Goal: Information Seeking & Learning: Learn about a topic

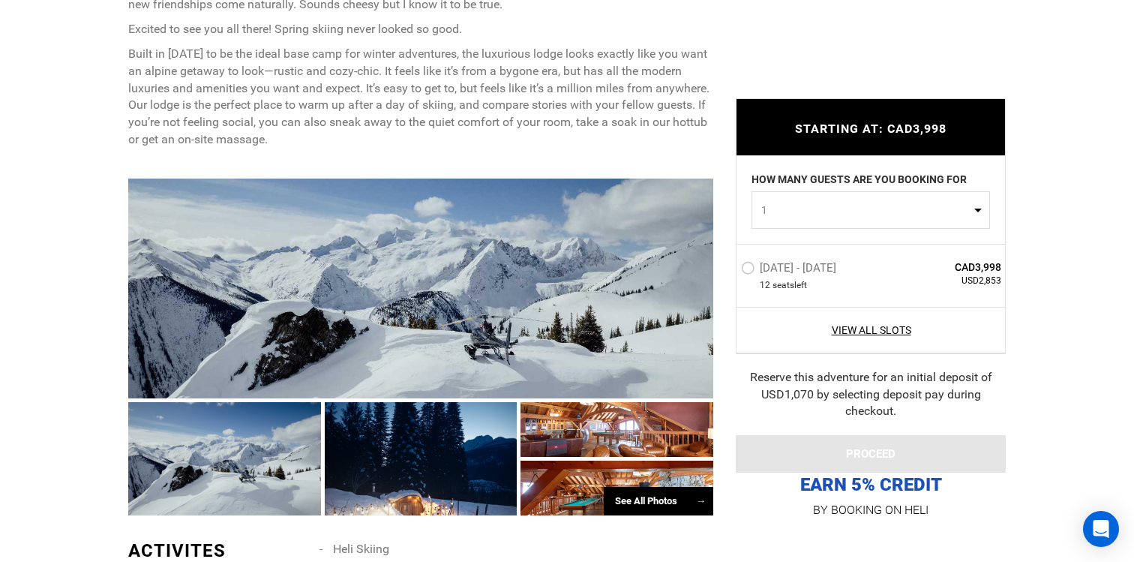
scroll to position [910, 0]
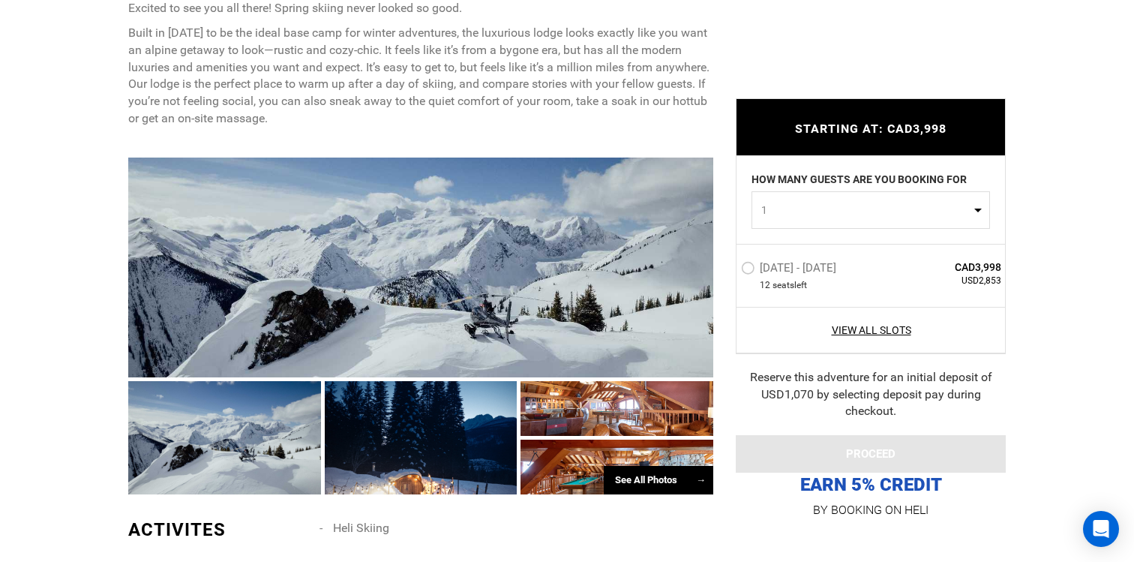
click at [520, 187] on div at bounding box center [420, 267] width 585 height 220
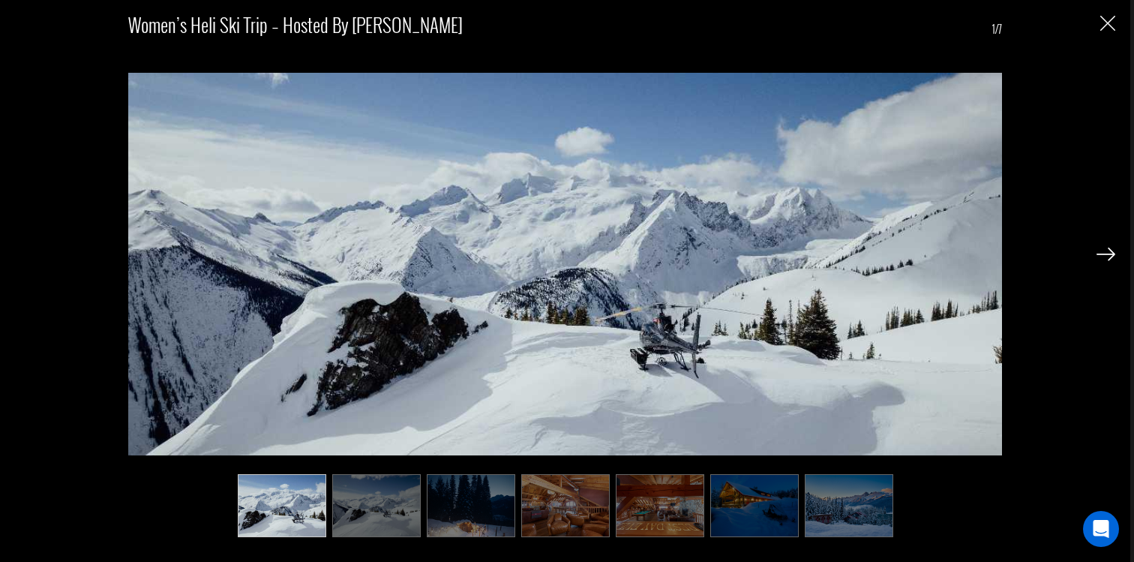
click at [1107, 22] on img "Close" at bounding box center [1107, 23] width 15 height 15
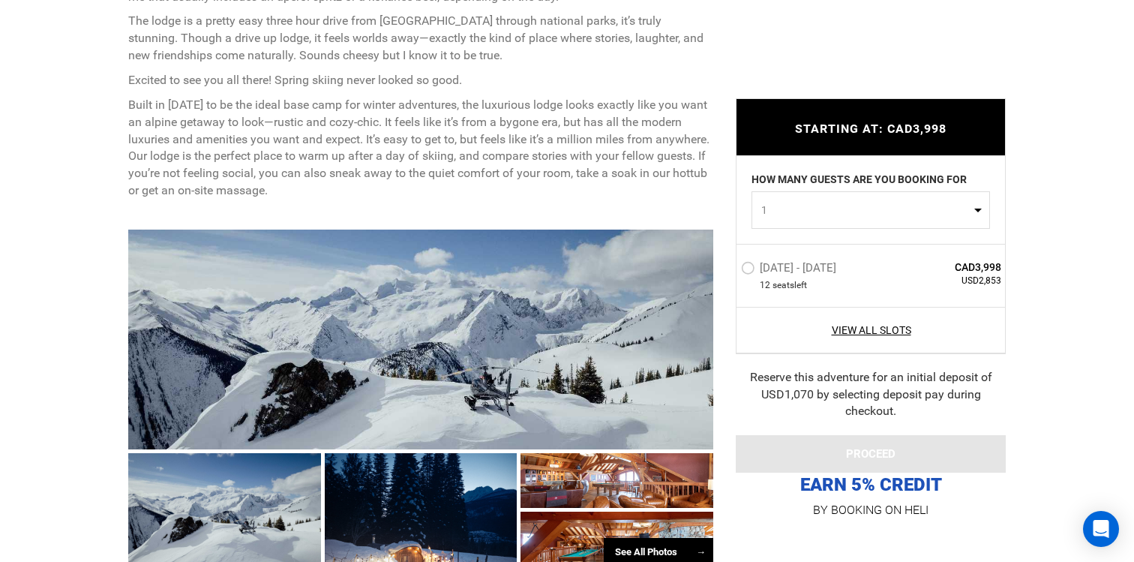
scroll to position [857, 0]
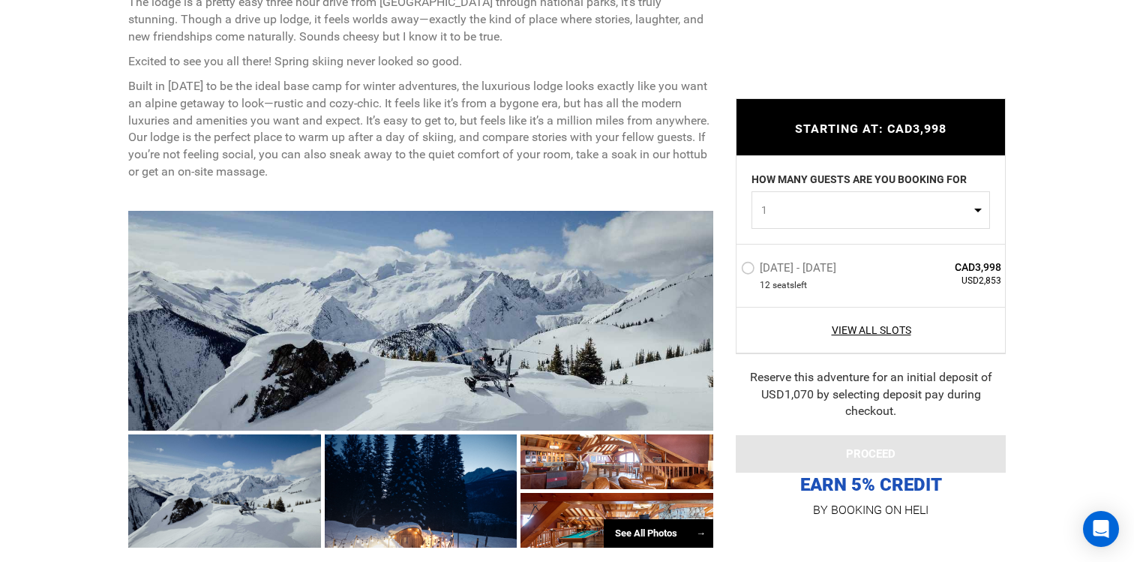
click at [384, 336] on div at bounding box center [420, 321] width 585 height 220
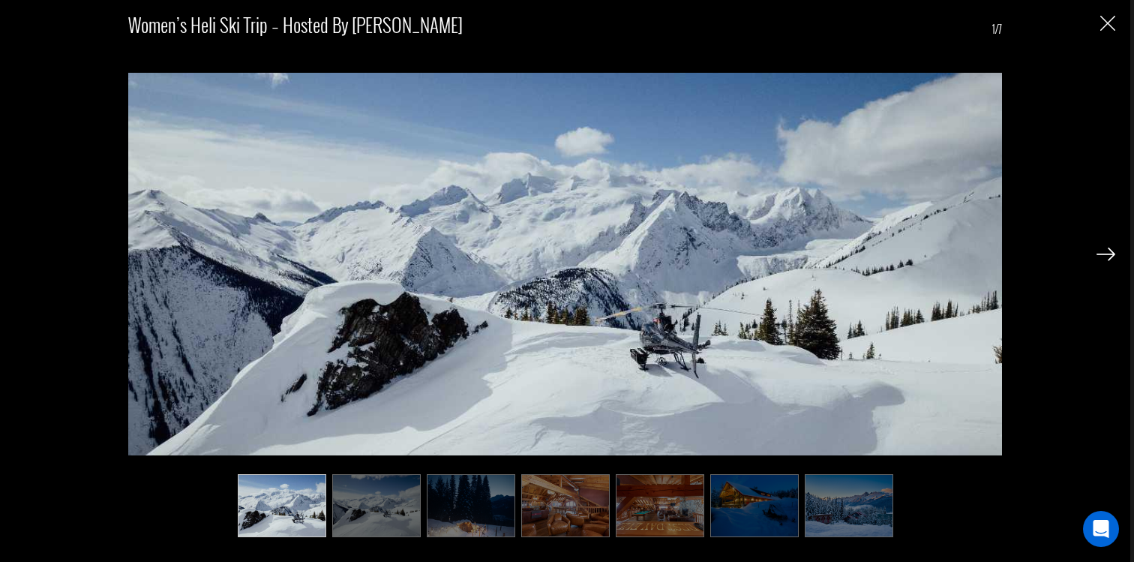
click at [1098, 255] on img at bounding box center [1105, 253] width 19 height 13
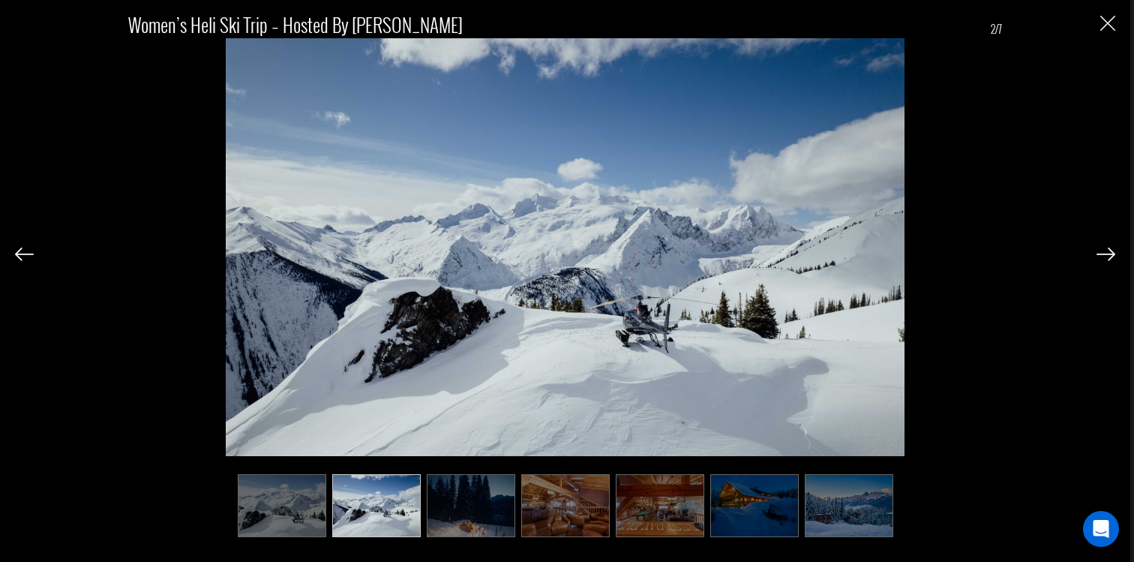
click at [1099, 255] on img at bounding box center [1105, 253] width 19 height 13
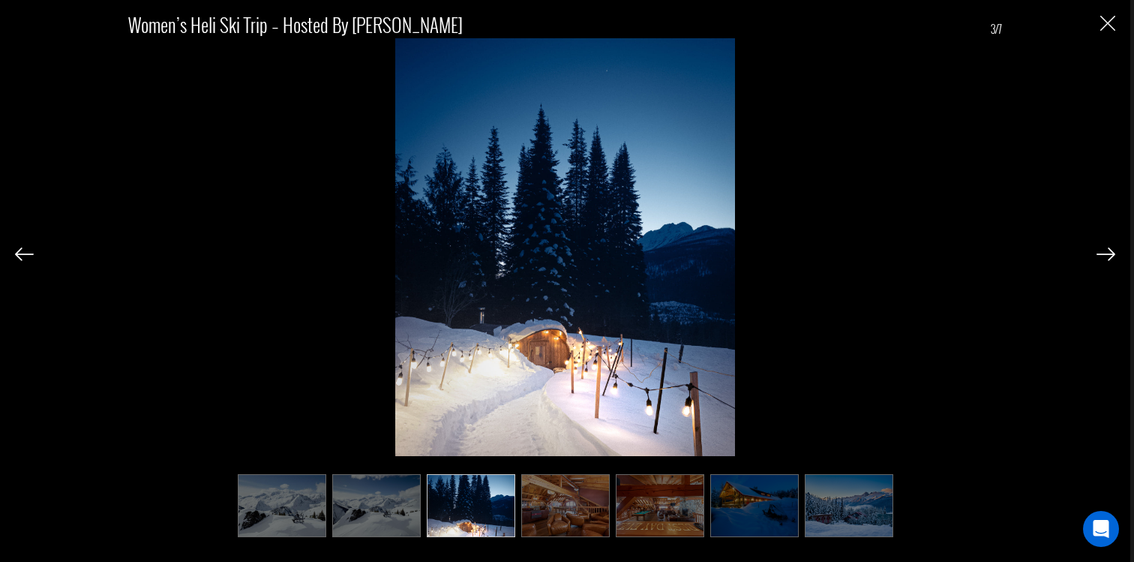
click at [1099, 255] on img at bounding box center [1105, 253] width 19 height 13
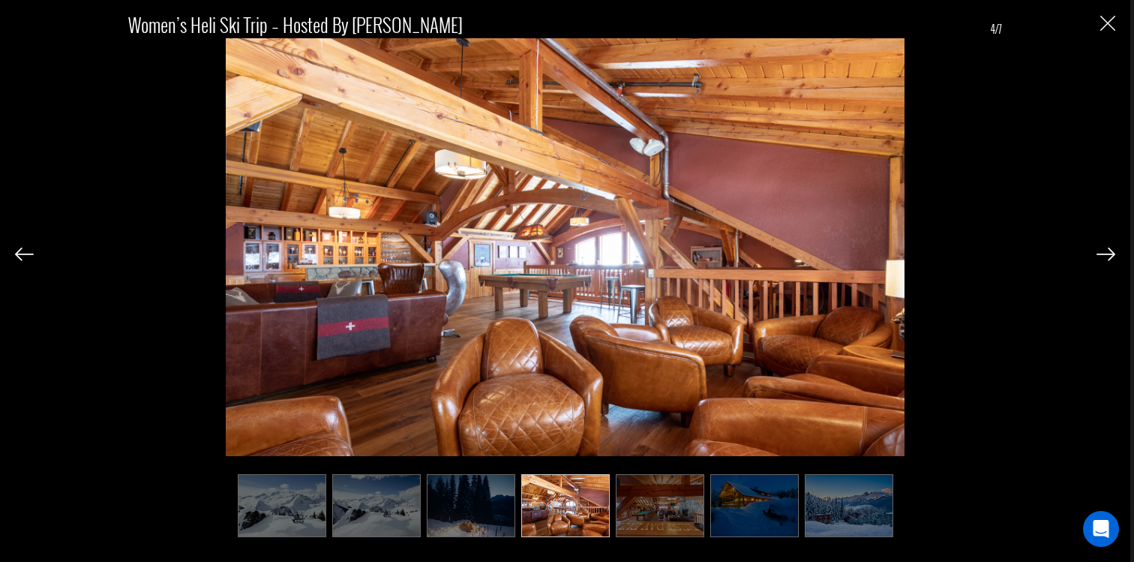
click at [14, 259] on div "Women’s Heli Ski Trip – Hosted by Maddy 4/7" at bounding box center [565, 281] width 1130 height 562
click at [19, 258] on img at bounding box center [24, 253] width 19 height 13
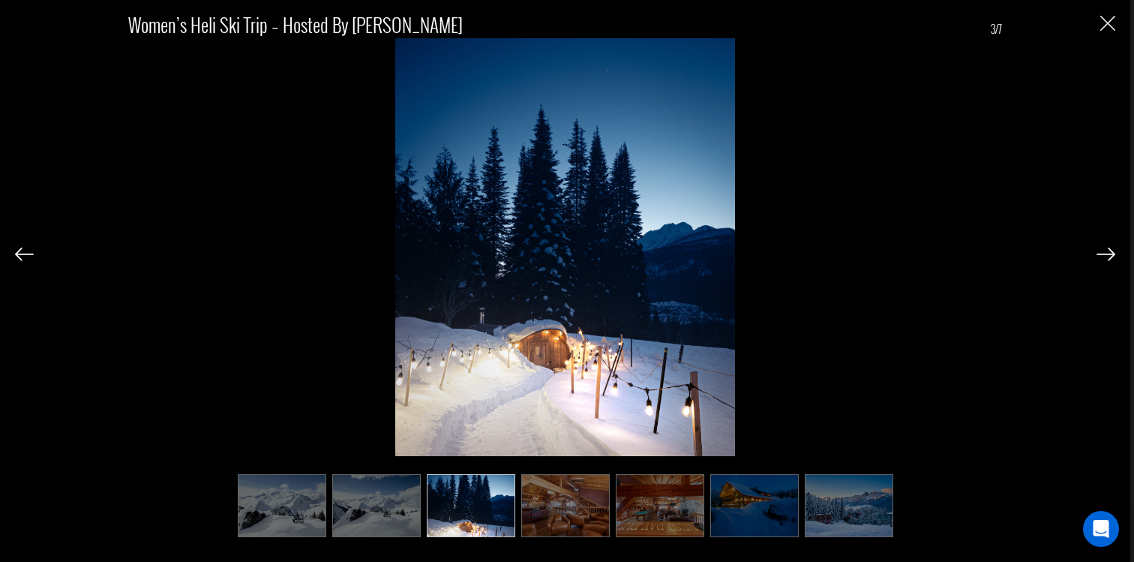
click at [19, 258] on img at bounding box center [24, 253] width 19 height 13
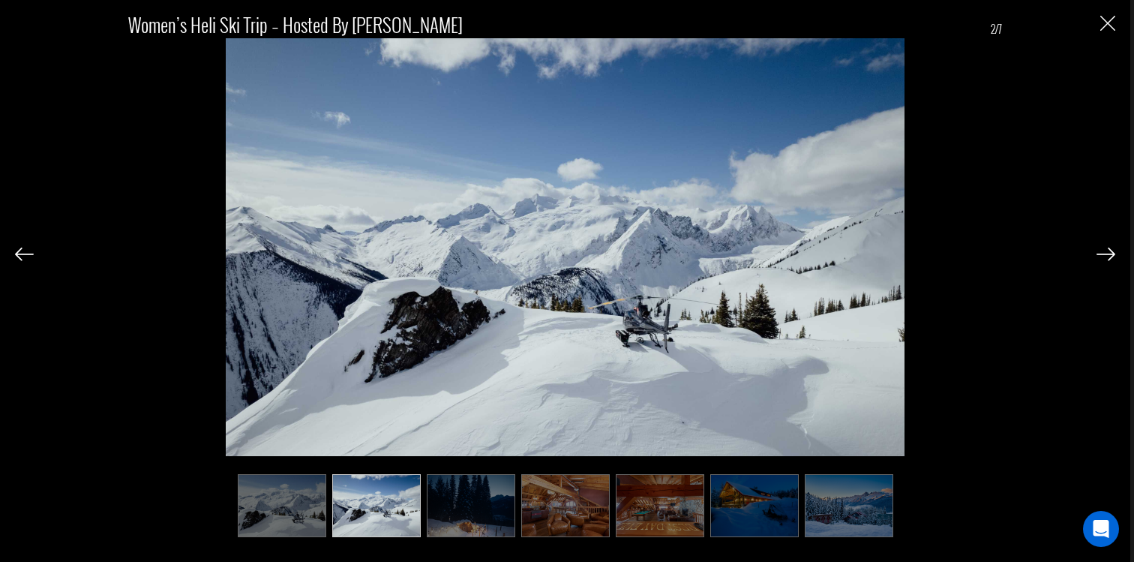
click at [19, 258] on img at bounding box center [24, 253] width 19 height 13
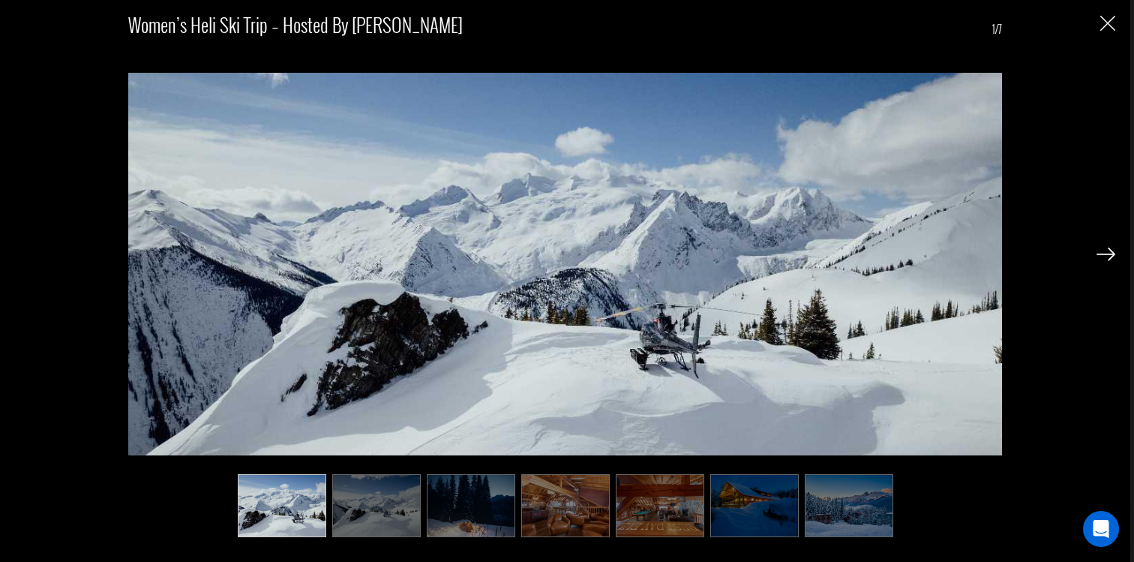
click at [1110, 247] on img at bounding box center [1105, 253] width 19 height 13
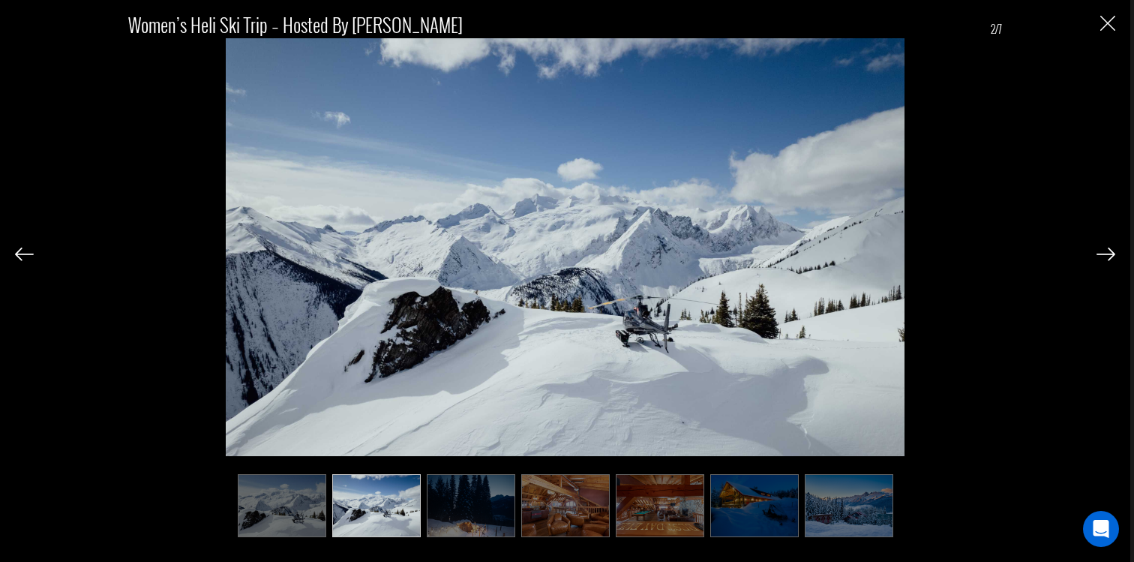
click at [1111, 24] on img "Close" at bounding box center [1107, 23] width 15 height 15
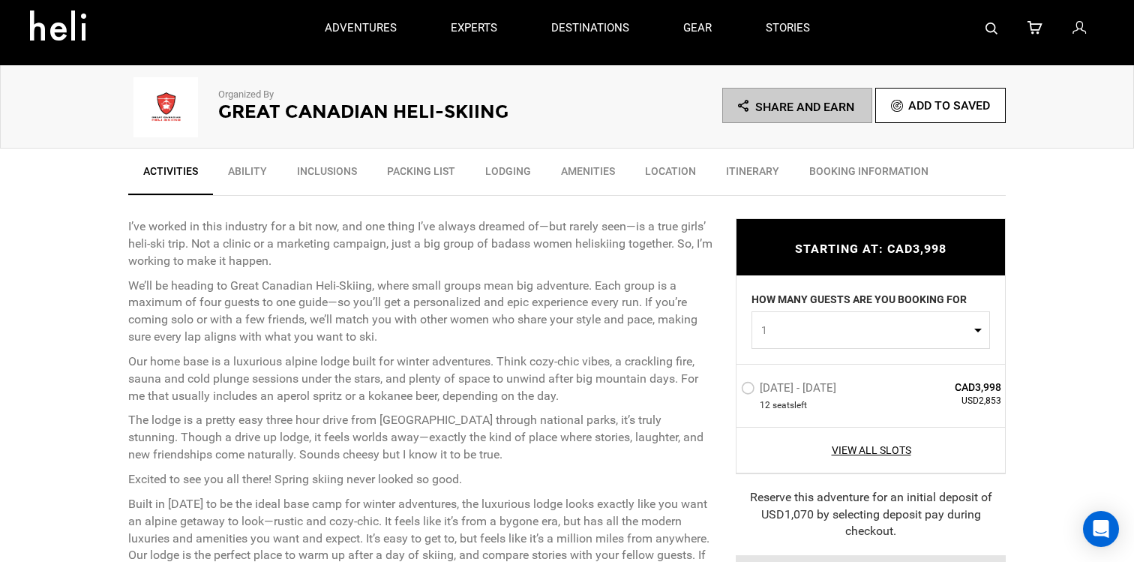
scroll to position [438, 0]
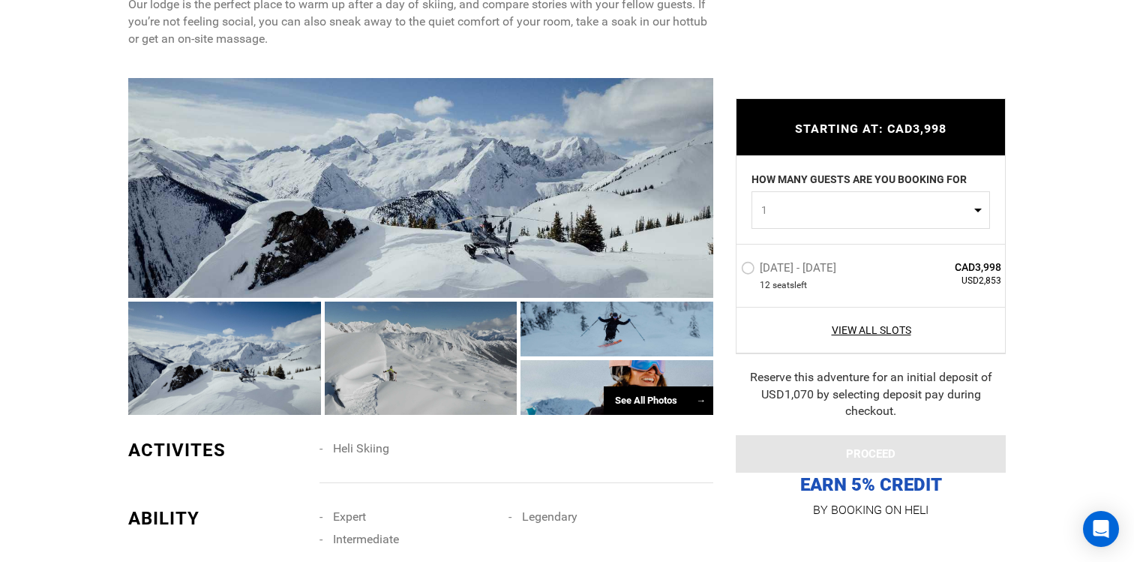
scroll to position [1005, 0]
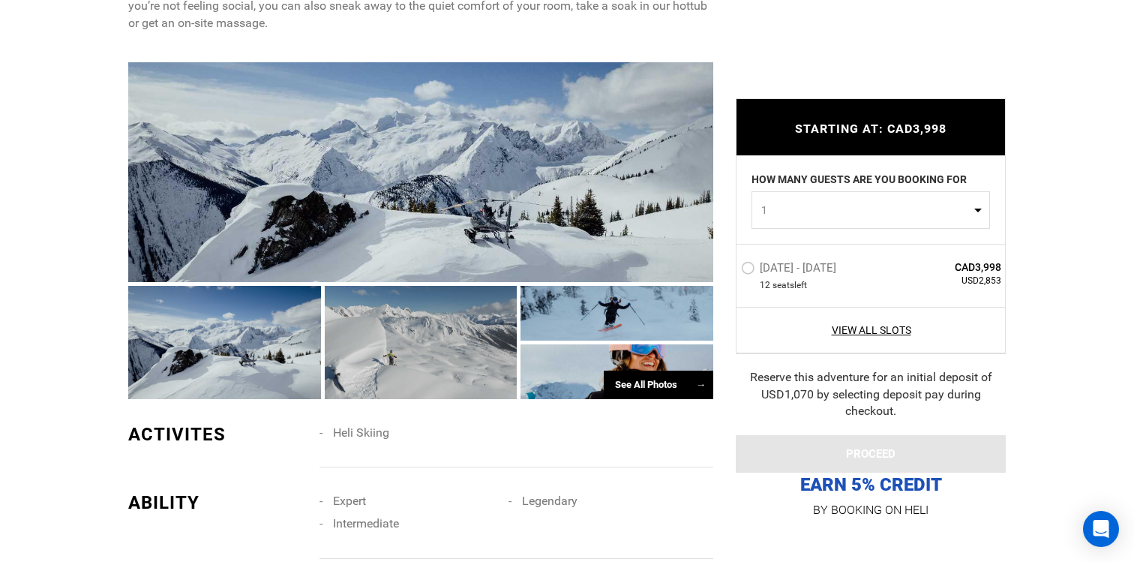
click at [363, 138] on div at bounding box center [420, 172] width 585 height 220
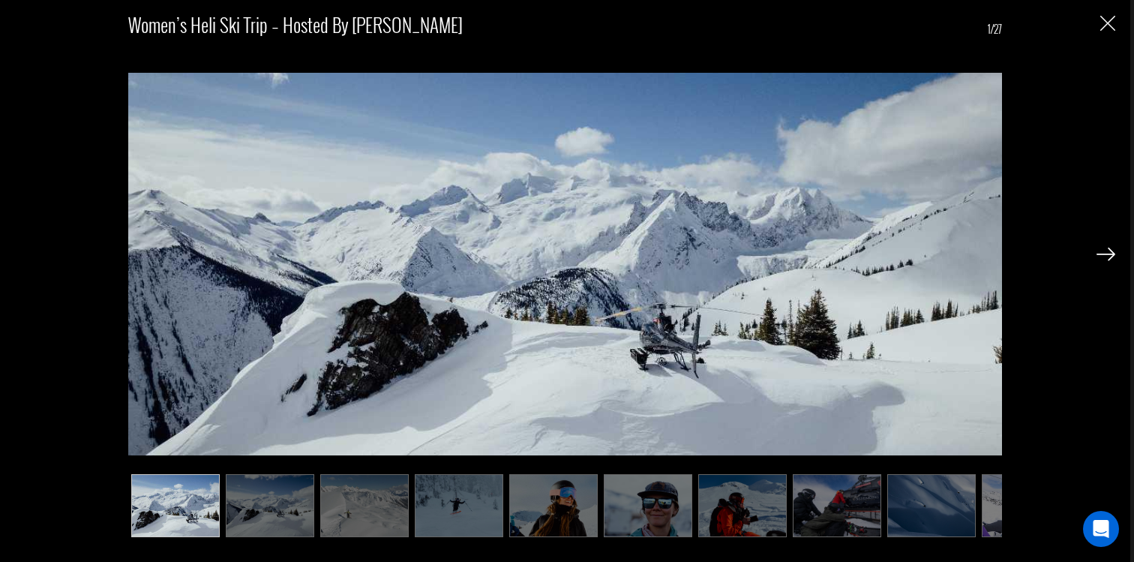
click at [1102, 253] on img at bounding box center [1105, 253] width 19 height 13
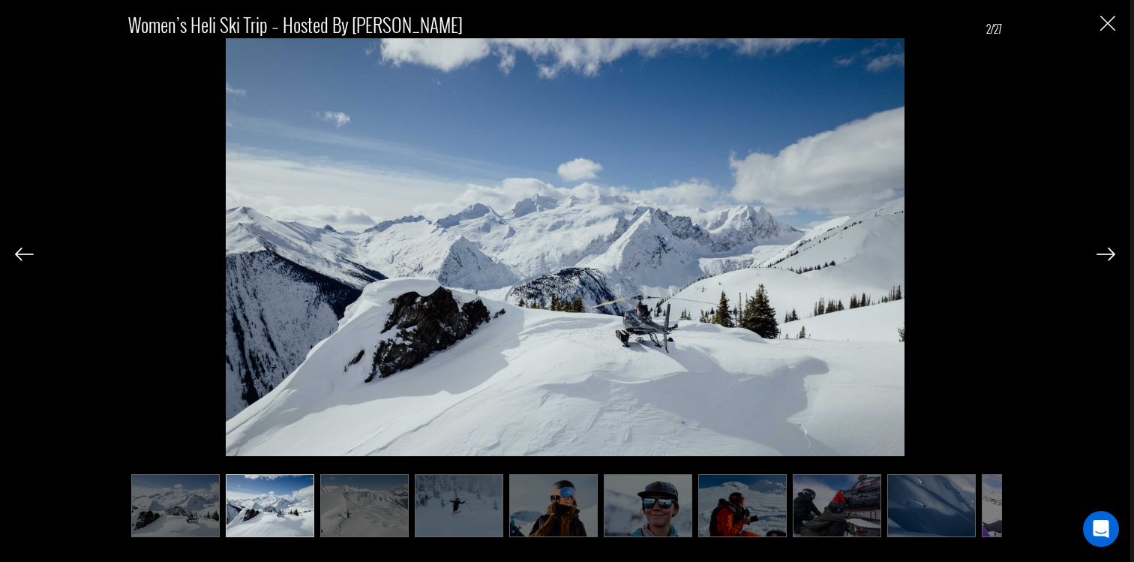
click at [1102, 253] on img at bounding box center [1105, 253] width 19 height 13
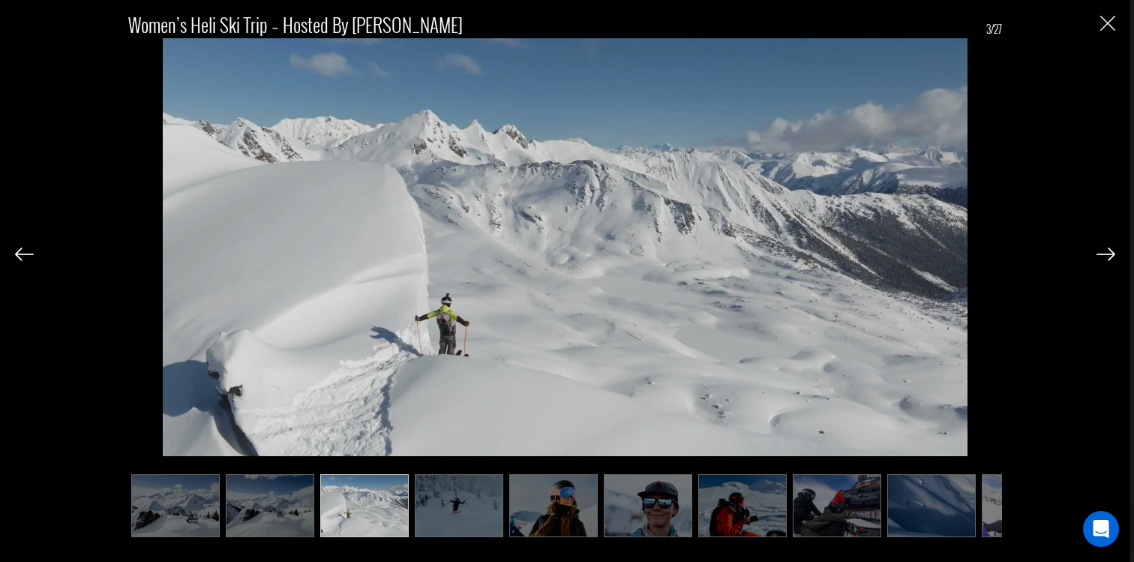
click at [1102, 253] on img at bounding box center [1105, 253] width 19 height 13
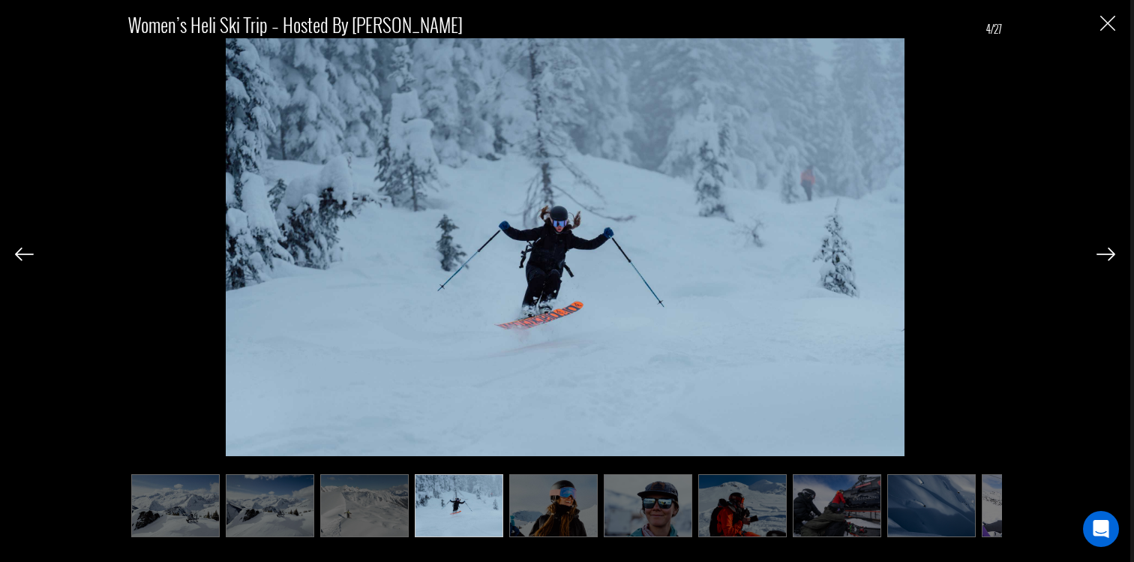
click at [1102, 253] on img at bounding box center [1105, 253] width 19 height 13
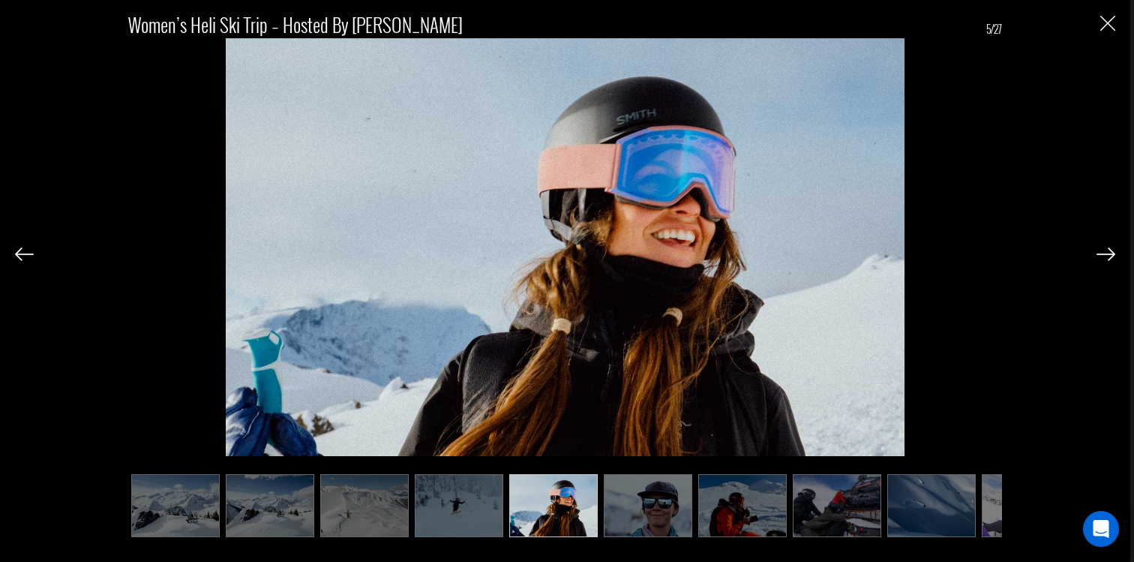
click at [1102, 253] on img at bounding box center [1105, 253] width 19 height 13
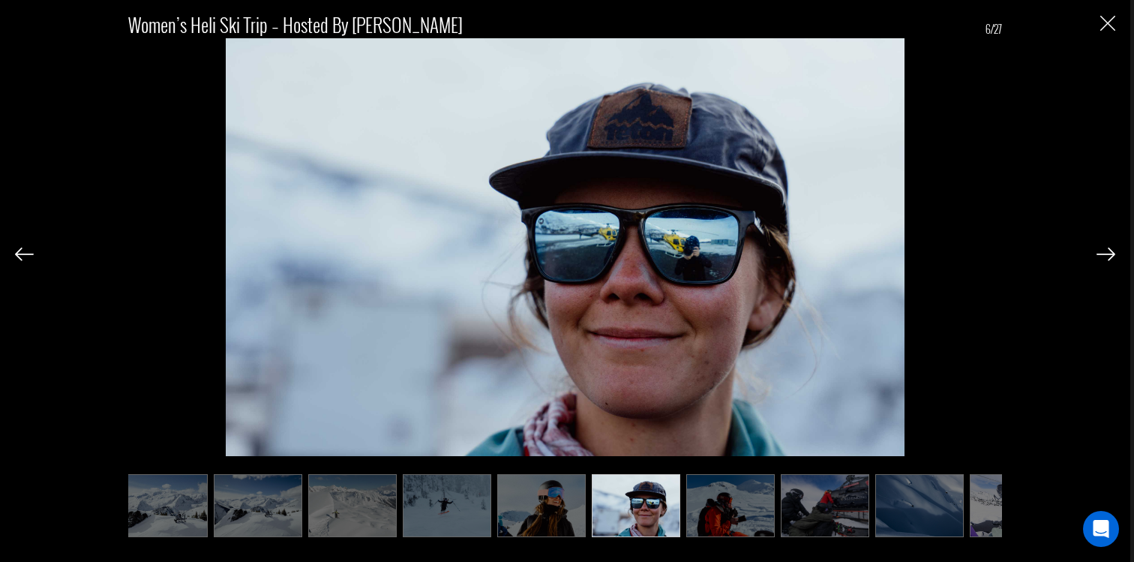
click at [1102, 253] on img at bounding box center [1105, 253] width 19 height 13
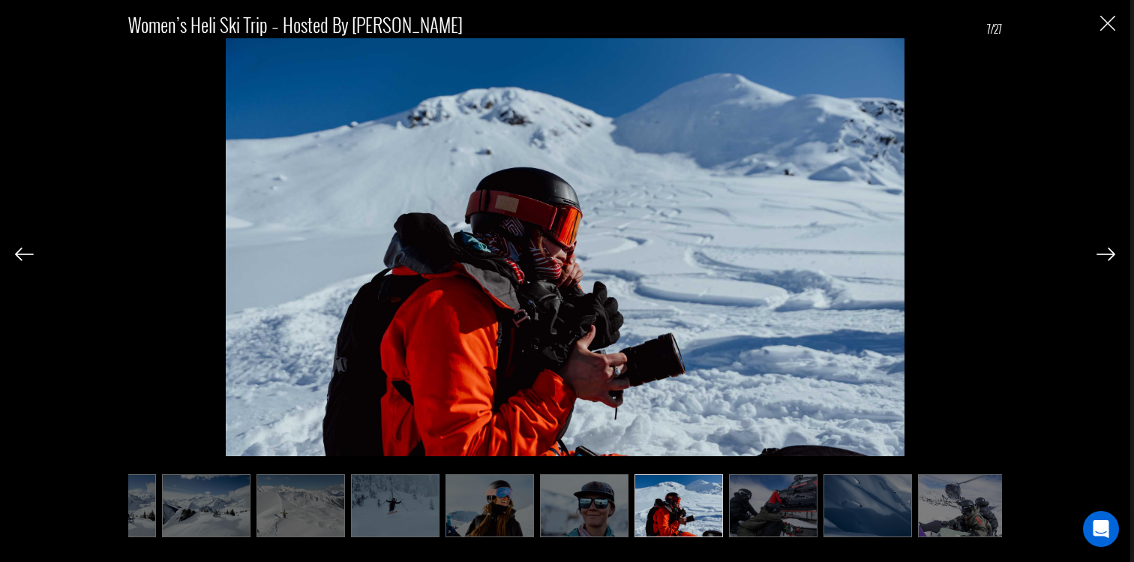
click at [1102, 253] on img at bounding box center [1105, 253] width 19 height 13
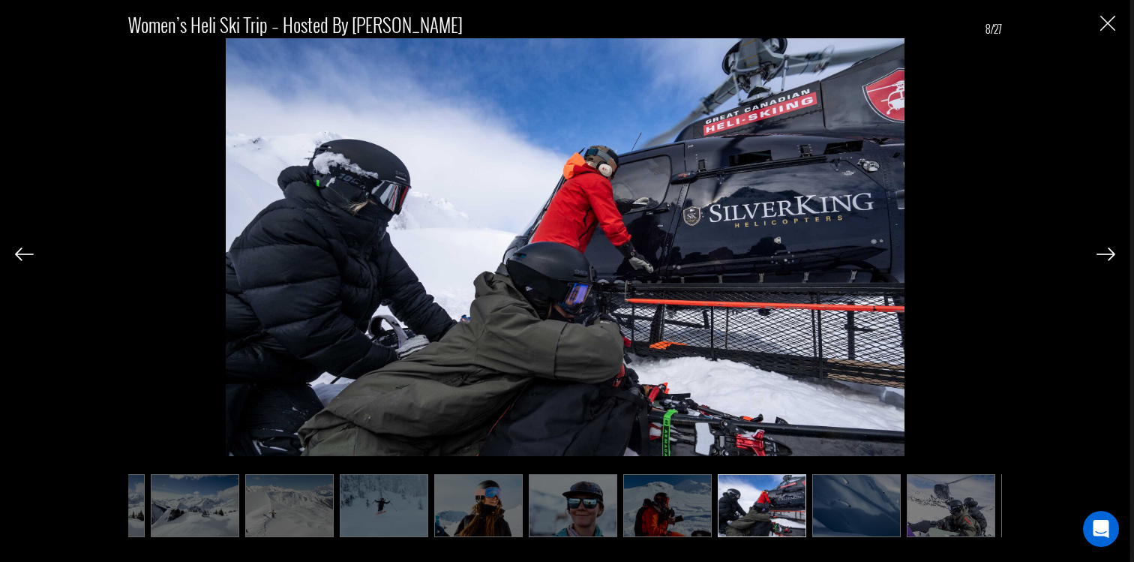
click at [1102, 253] on img at bounding box center [1105, 253] width 19 height 13
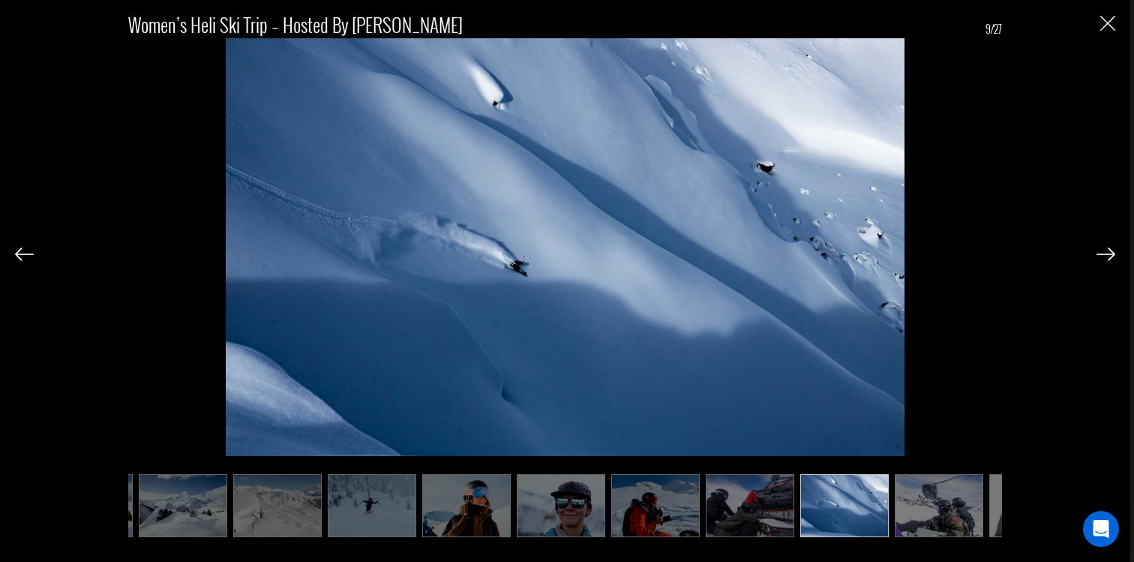
click at [1102, 253] on img at bounding box center [1105, 253] width 19 height 13
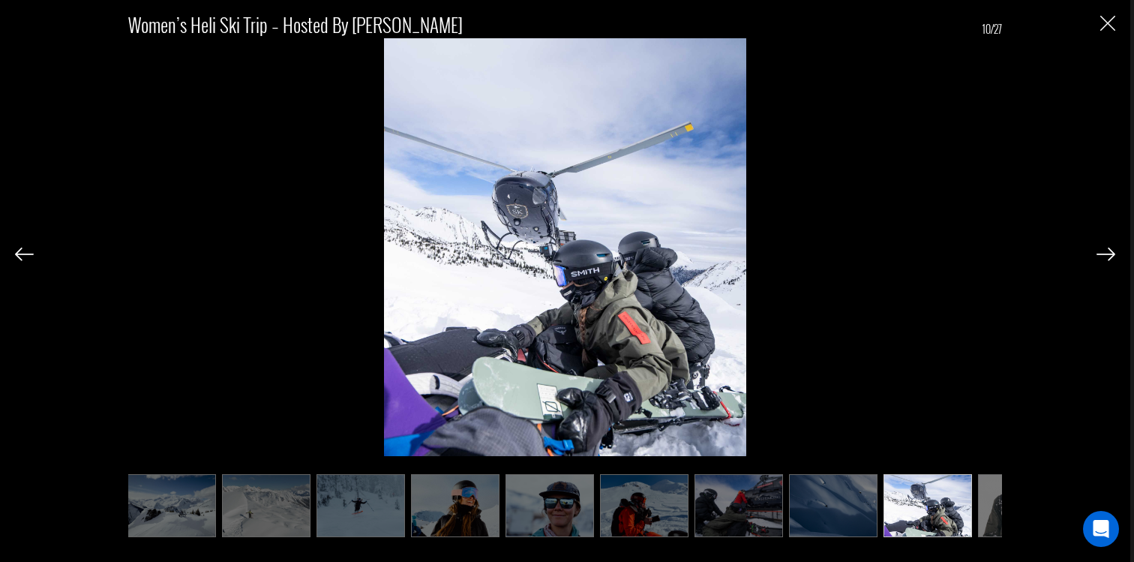
click at [1102, 253] on img at bounding box center [1105, 253] width 19 height 13
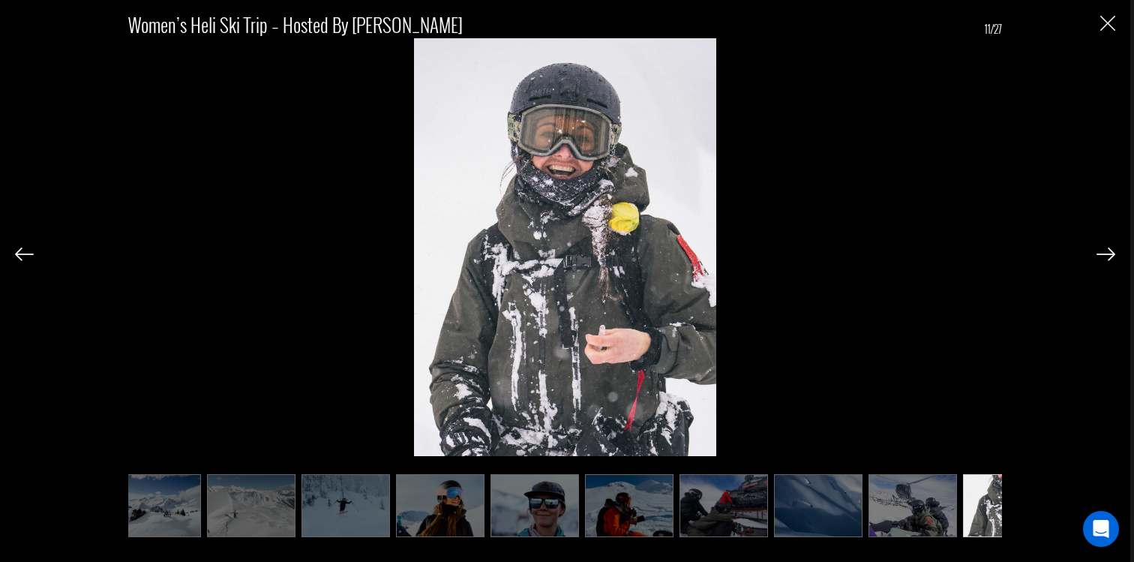
click at [1102, 253] on img at bounding box center [1105, 253] width 19 height 13
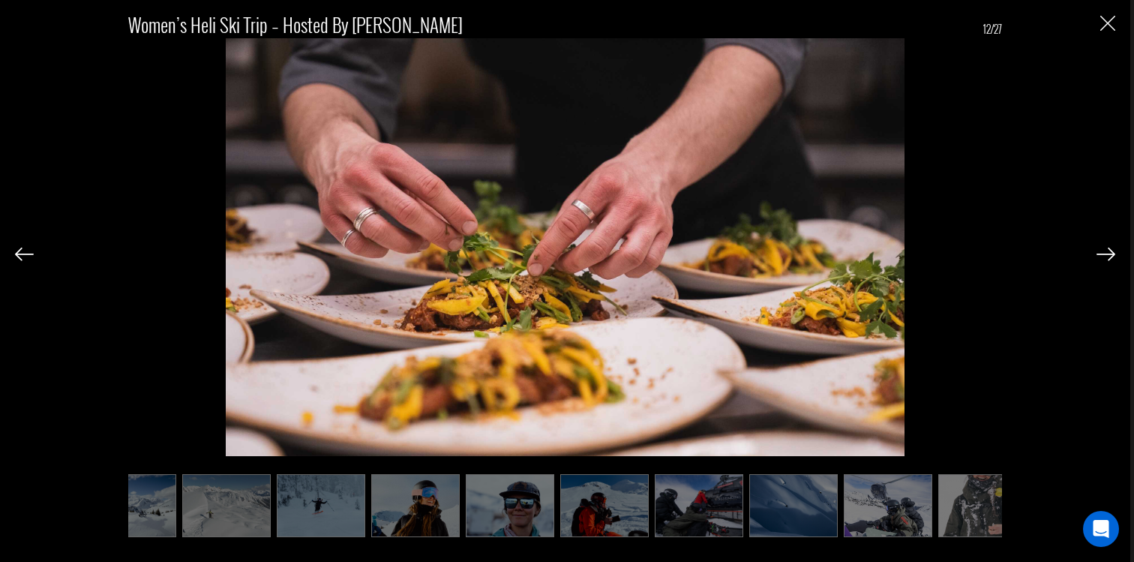
click at [1102, 253] on img at bounding box center [1105, 253] width 19 height 13
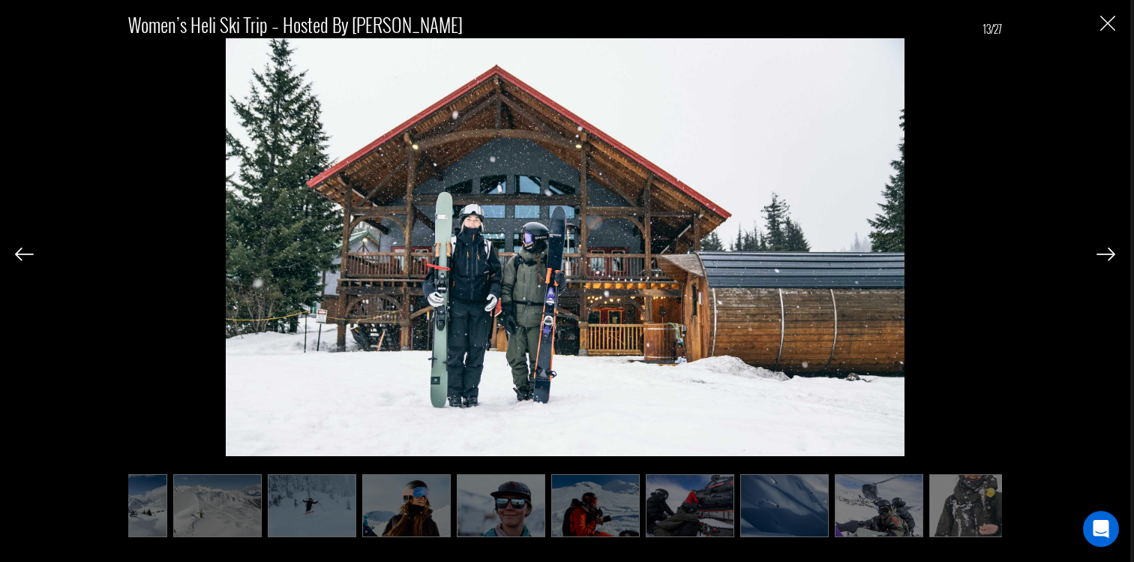
click at [1102, 253] on img at bounding box center [1105, 253] width 19 height 13
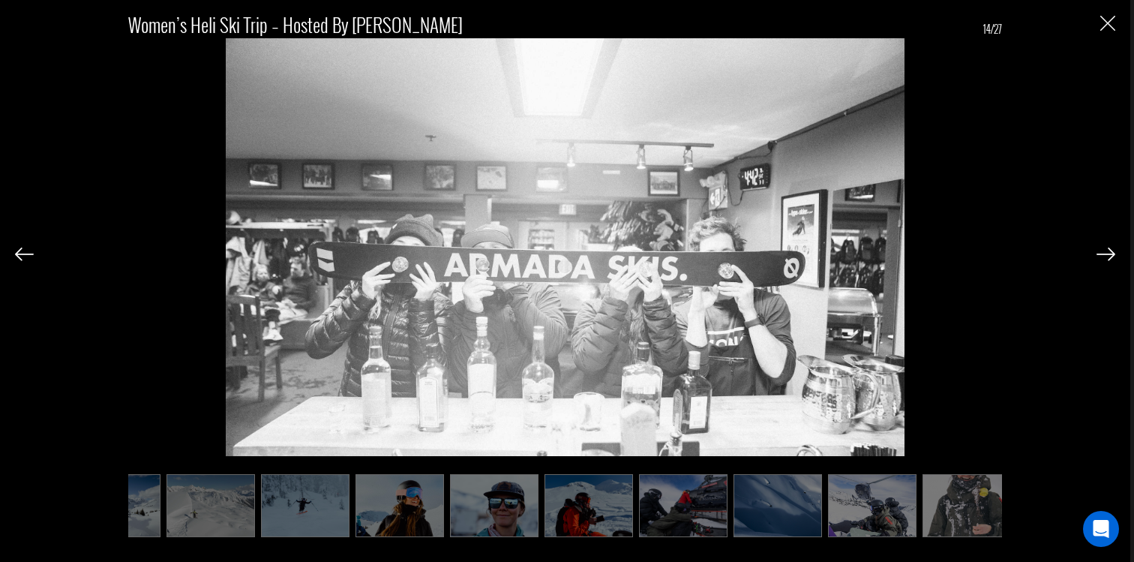
click at [1102, 253] on img at bounding box center [1105, 253] width 19 height 13
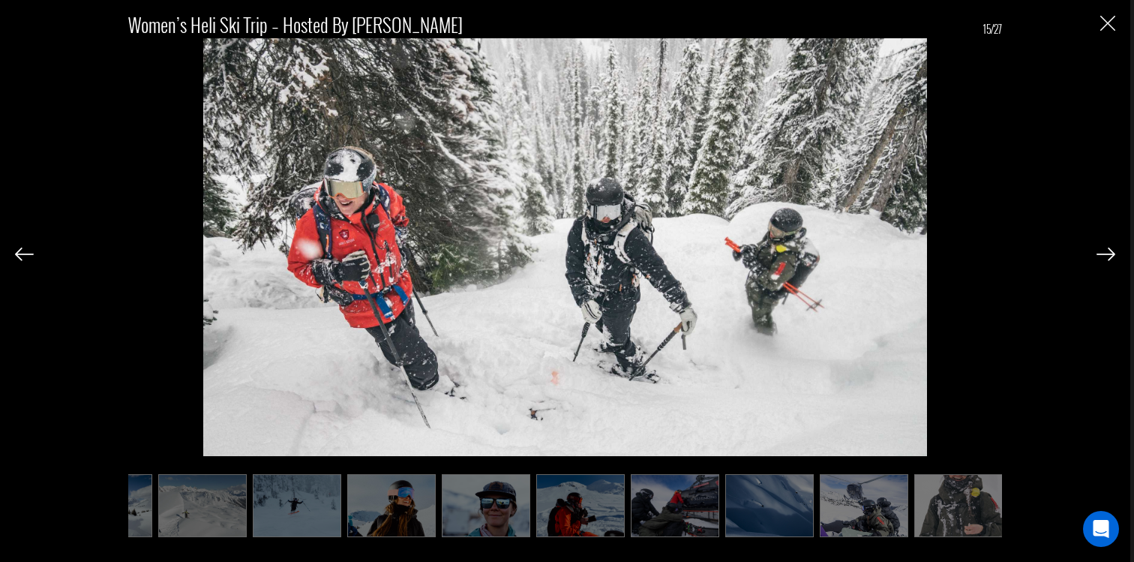
click at [1102, 253] on img at bounding box center [1105, 253] width 19 height 13
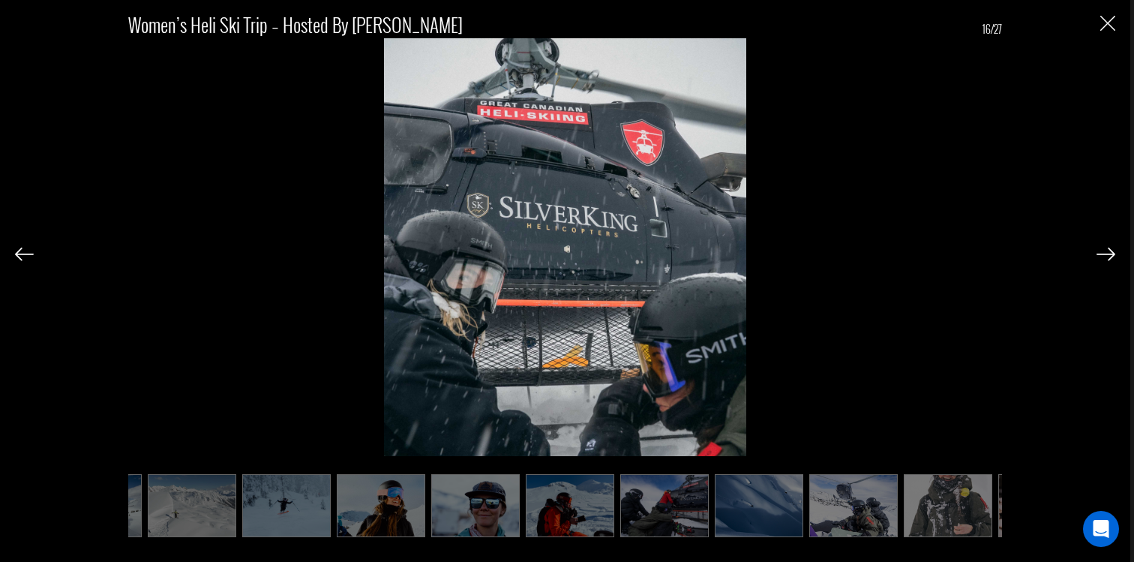
click at [1102, 253] on img at bounding box center [1105, 253] width 19 height 13
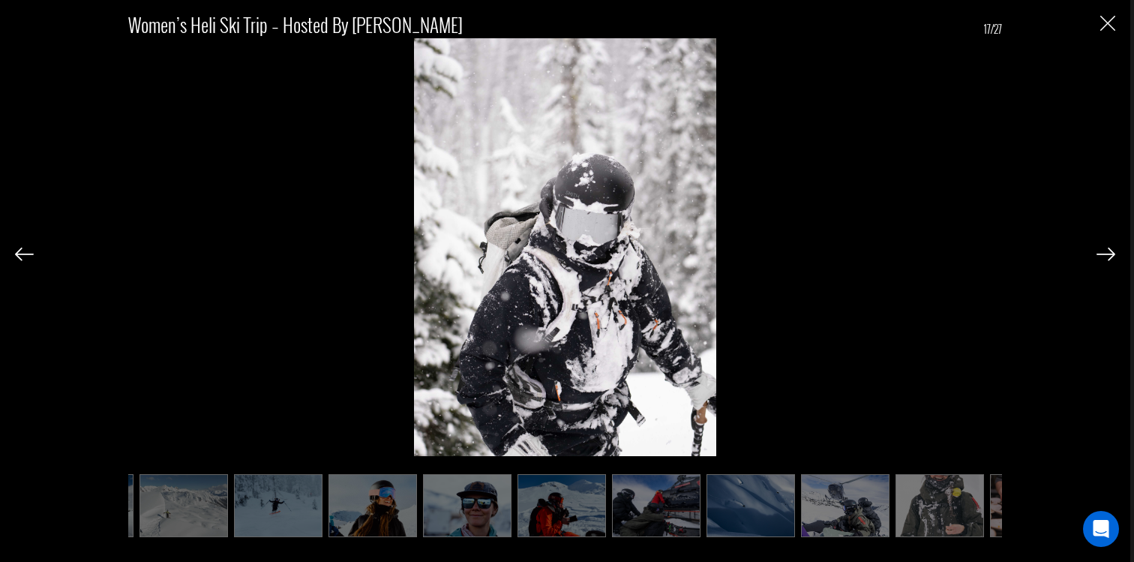
click at [1102, 253] on img at bounding box center [1105, 253] width 19 height 13
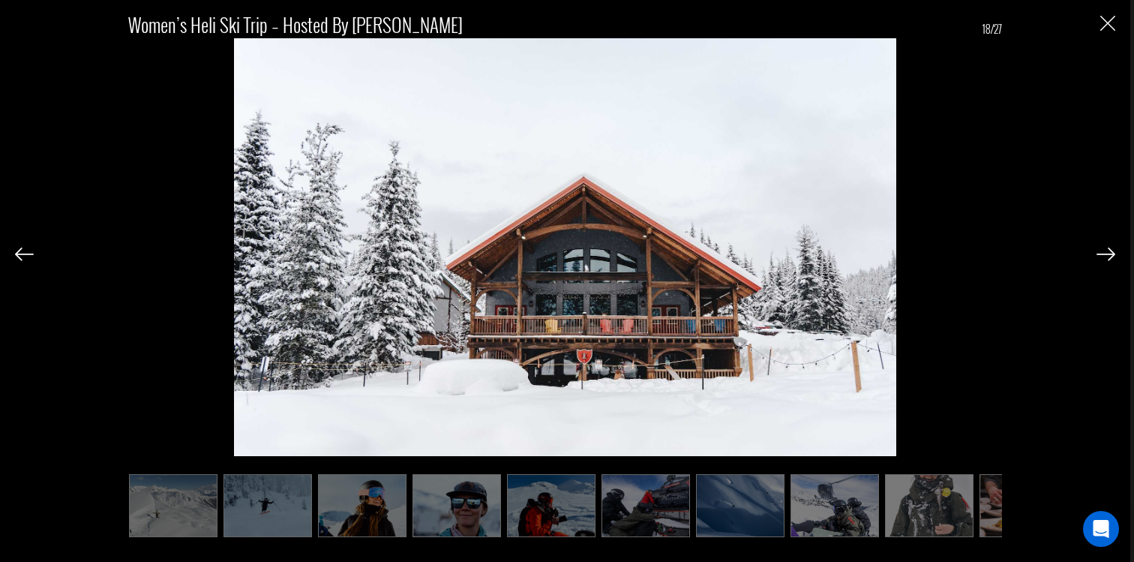
click at [1102, 253] on img at bounding box center [1105, 253] width 19 height 13
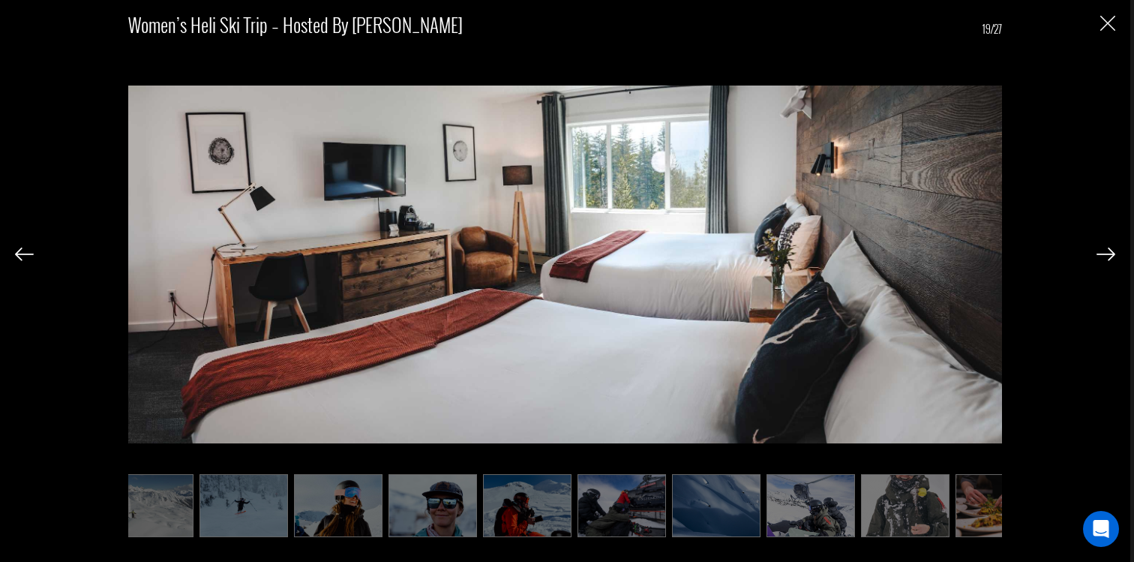
click at [1102, 253] on img at bounding box center [1105, 253] width 19 height 13
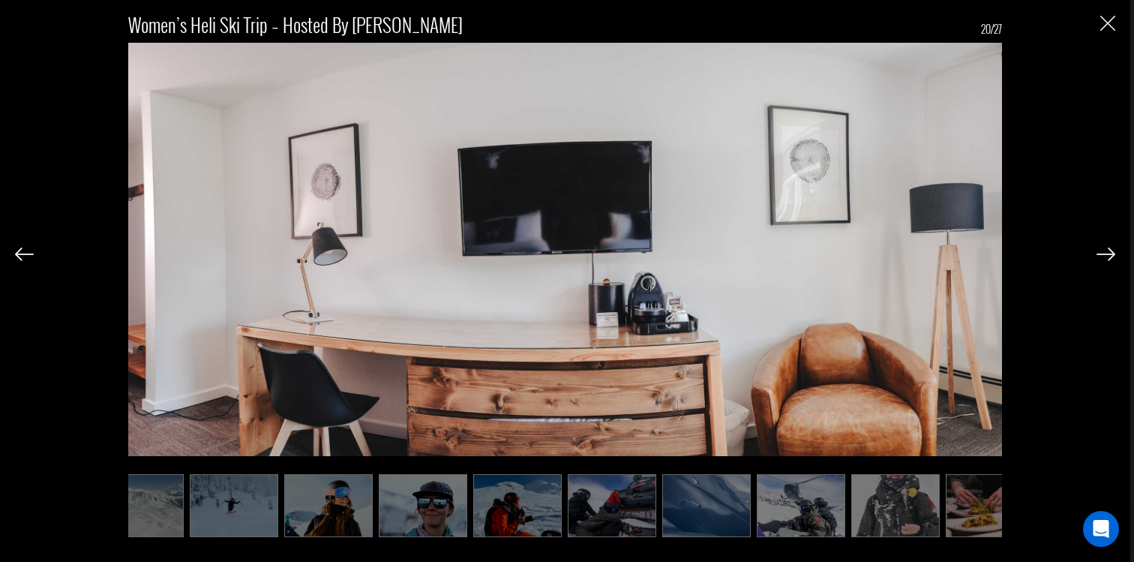
click at [1102, 253] on img at bounding box center [1105, 253] width 19 height 13
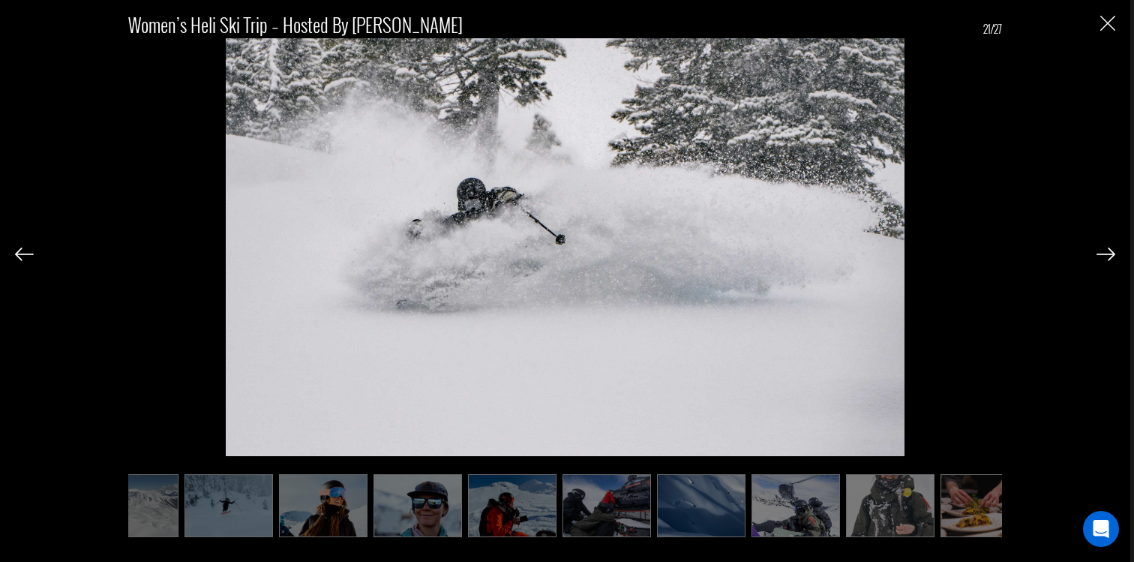
click at [1102, 253] on img at bounding box center [1105, 253] width 19 height 13
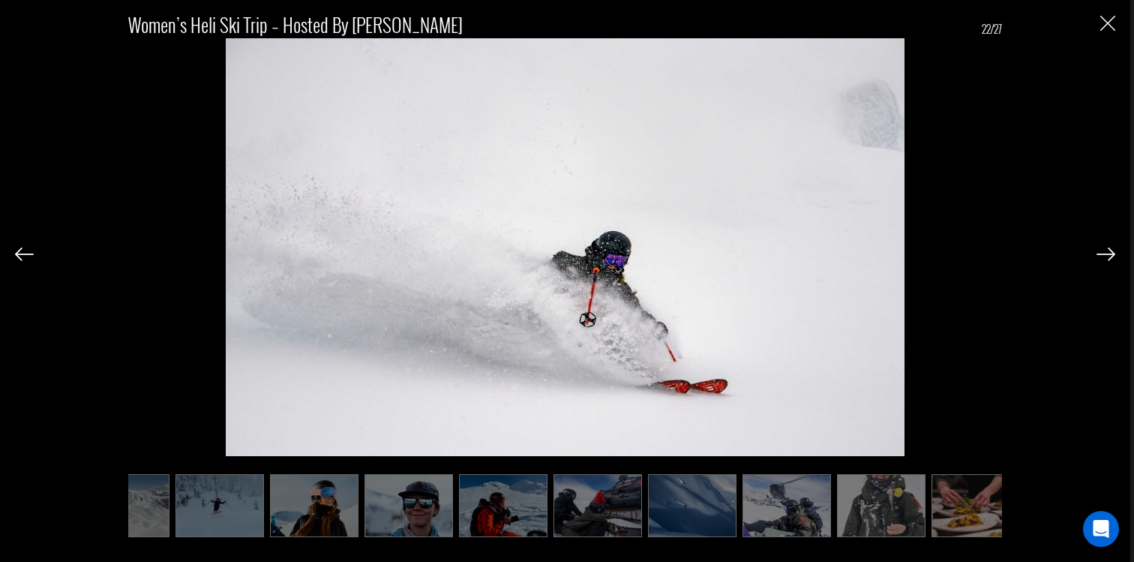
click at [1102, 253] on img at bounding box center [1105, 253] width 19 height 13
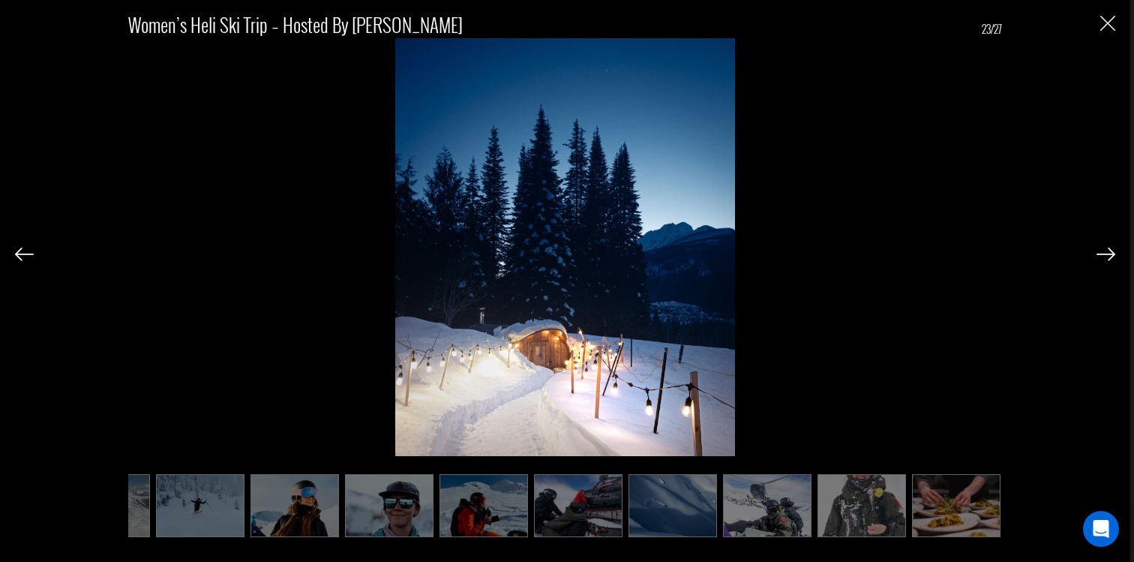
click at [1116, 25] on div "Women’s Heli Ski Trip – Hosted by Maddy 23/27" at bounding box center [565, 281] width 1130 height 562
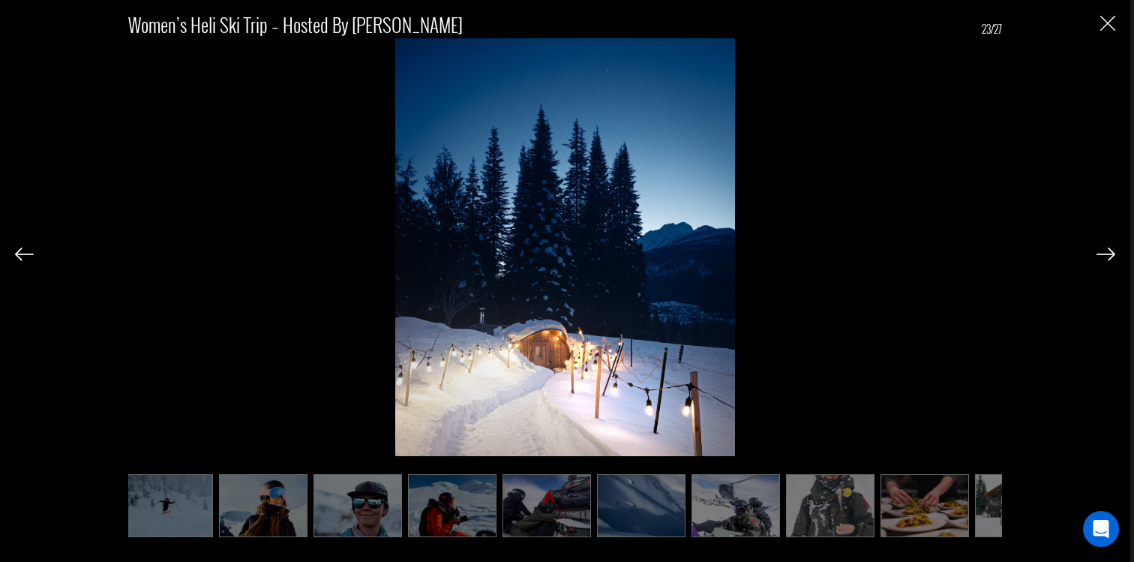
scroll to position [0, 294]
click at [1105, 22] on img "Close" at bounding box center [1107, 23] width 15 height 15
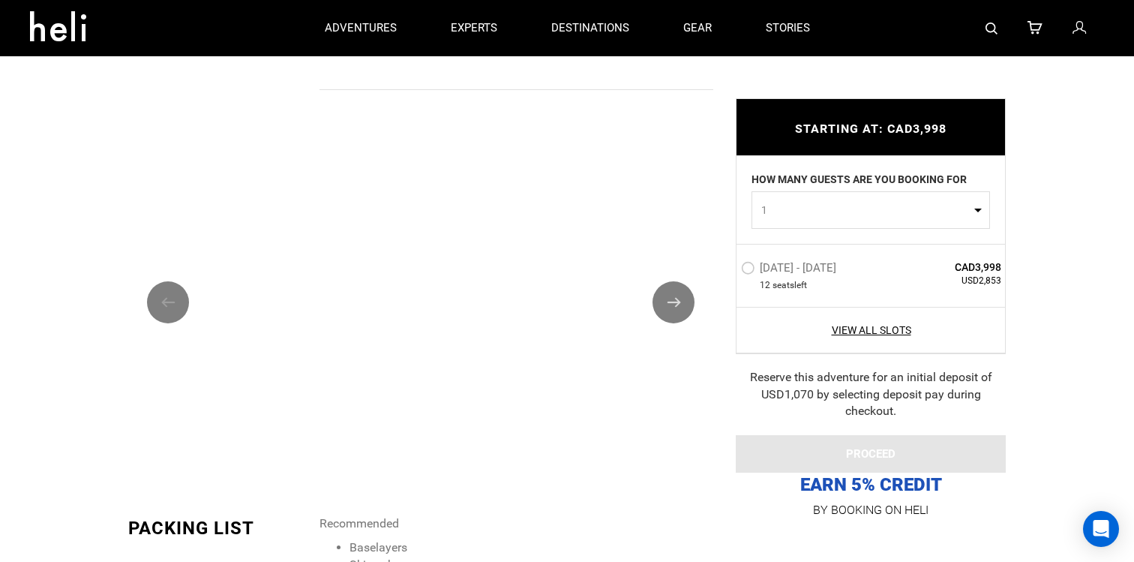
scroll to position [1950, 0]
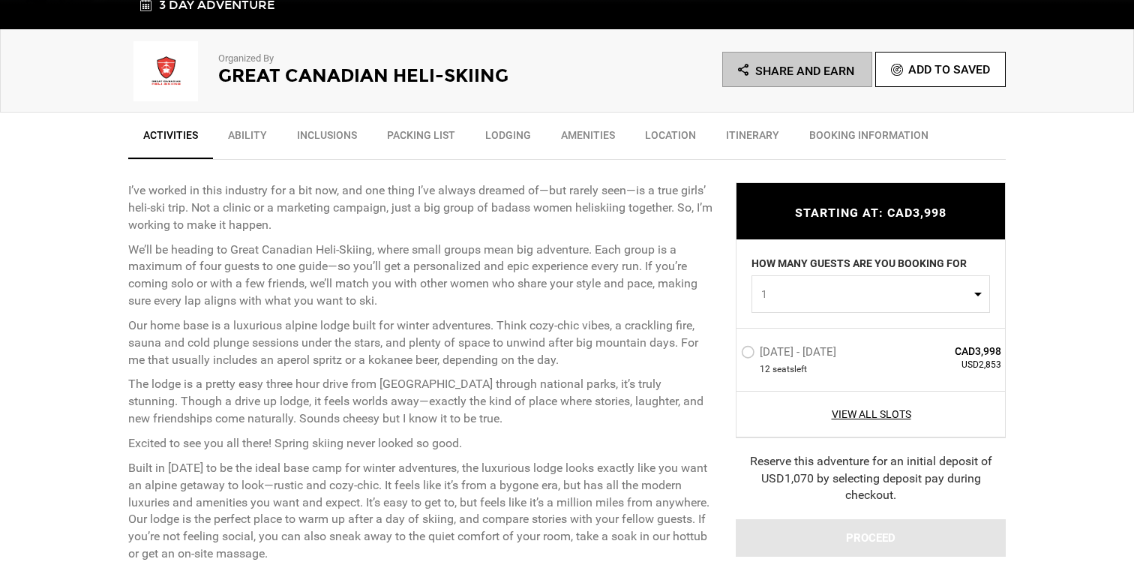
scroll to position [490, 0]
